Goal: Task Accomplishment & Management: Complete application form

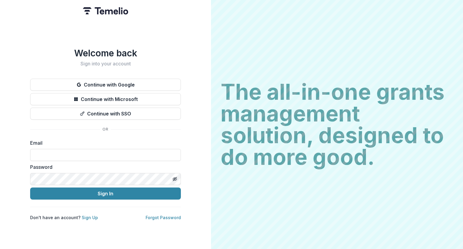
click at [94, 144] on div "Email" at bounding box center [105, 150] width 151 height 22
click at [93, 151] on input at bounding box center [105, 155] width 151 height 12
type input "**********"
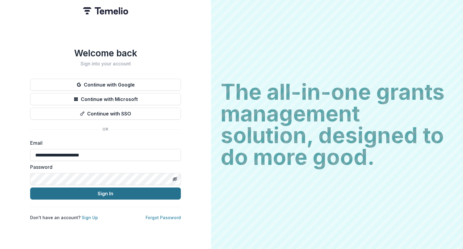
click at [108, 190] on button "Sign In" at bounding box center [105, 193] width 151 height 12
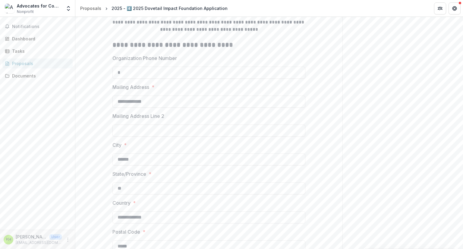
scroll to position [217, 0]
click at [173, 76] on input "*" at bounding box center [208, 72] width 193 height 12
type input "**********"
click at [181, 135] on input "Mailing Address Line 2" at bounding box center [208, 130] width 193 height 12
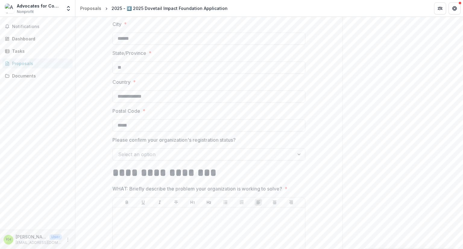
scroll to position [338, 0]
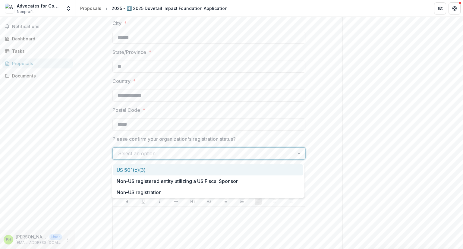
click at [169, 158] on div at bounding box center [203, 153] width 171 height 8
click at [141, 170] on div "US 501(c)(3)" at bounding box center [208, 169] width 190 height 11
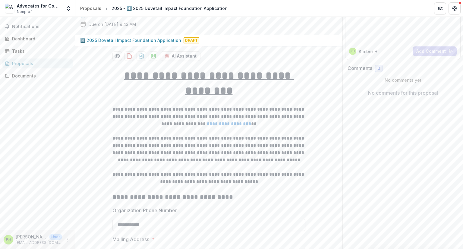
scroll to position [0, 0]
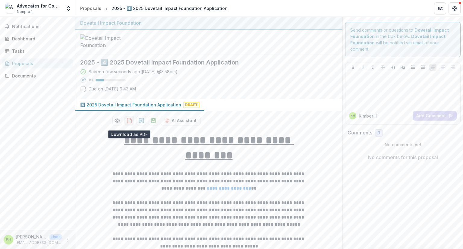
click at [128, 123] on icon "download-proposal" at bounding box center [129, 121] width 6 height 6
